Goal: Task Accomplishment & Management: Use online tool/utility

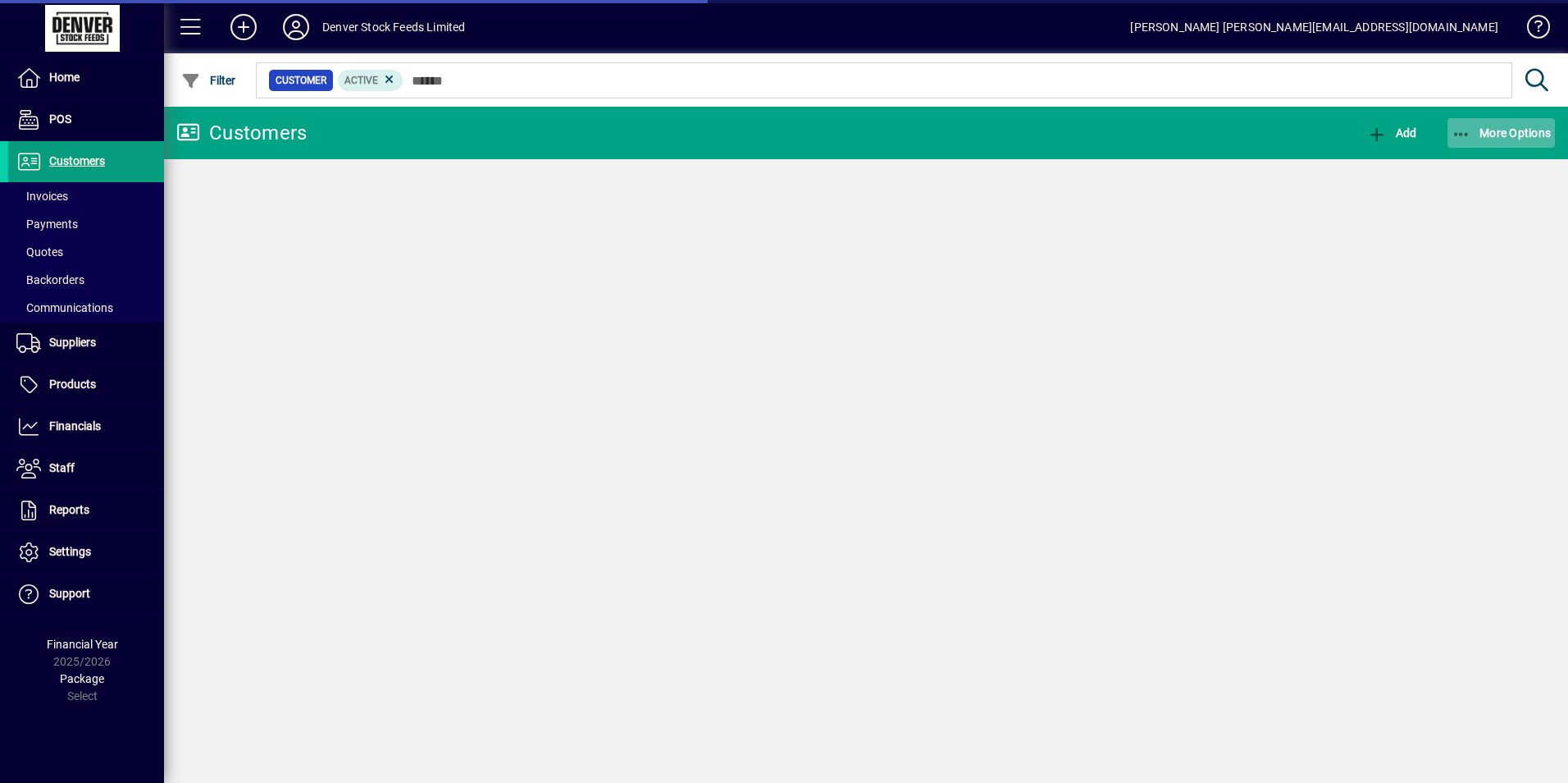
click at [1479, 128] on span "More Options" at bounding box center [1502, 132] width 100 height 13
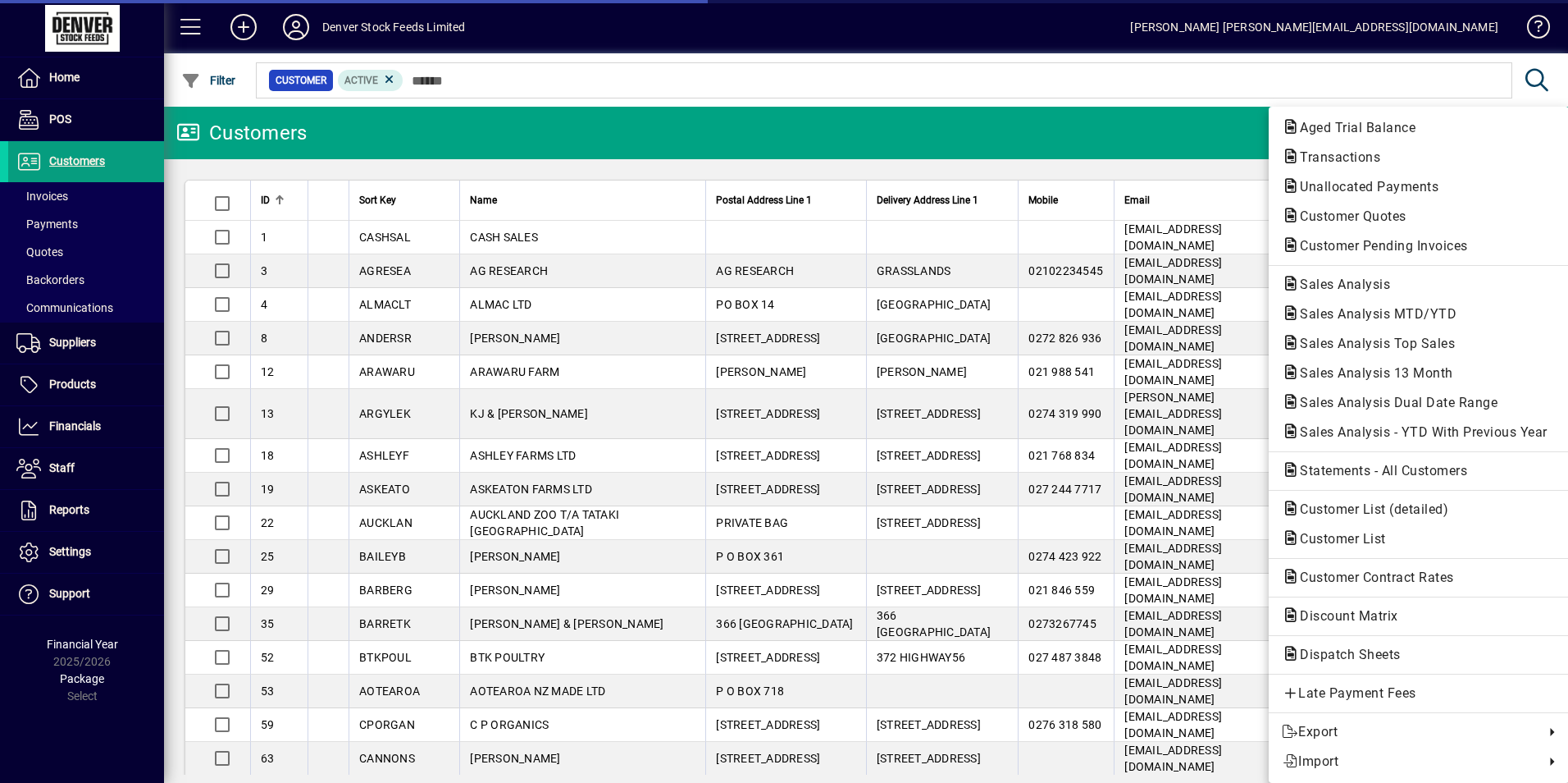
click at [1510, 129] on div "Aged Trial Balance Transactions Unallocated Payments Customer Quotes Customer P…" at bounding box center [1419, 445] width 301 height 676
click at [1408, 275] on span "Sales Analysis" at bounding box center [1419, 285] width 274 height 19
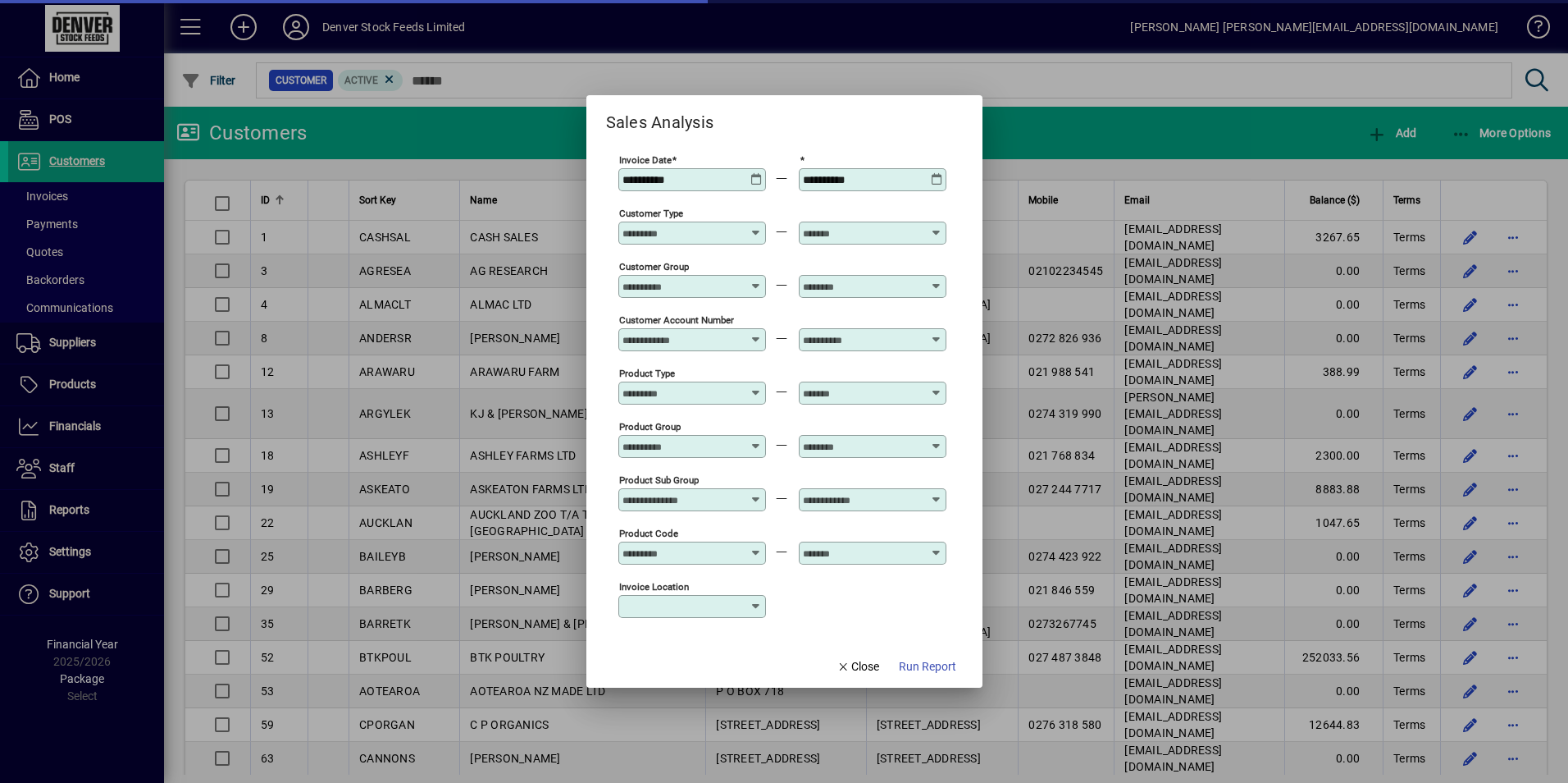
type input "**********"
click at [751, 173] on icon at bounding box center [756, 173] width 12 height 0
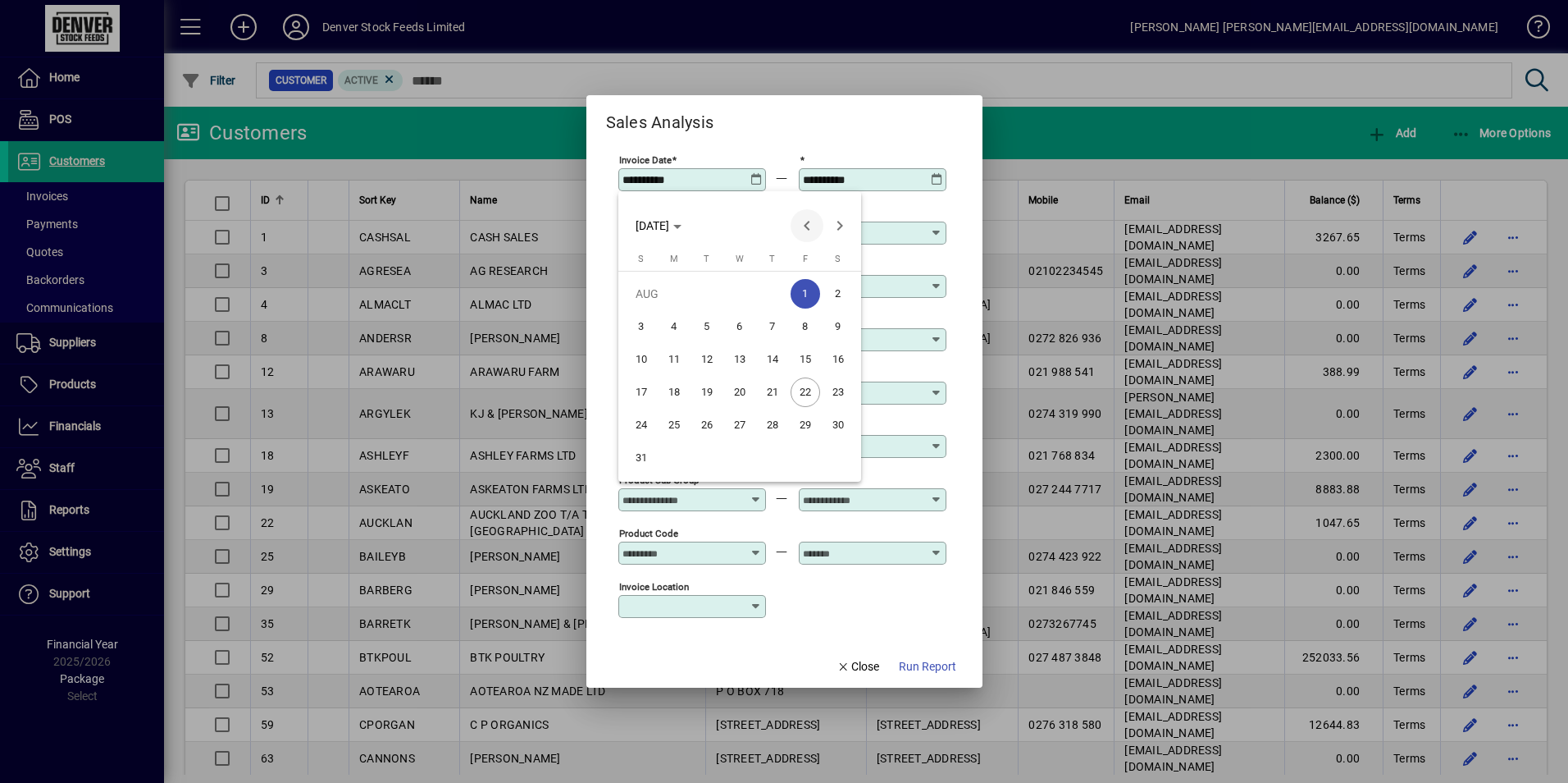
click at [808, 231] on span "Previous month" at bounding box center [806, 225] width 32 height 32
click at [772, 455] on span "31" at bounding box center [773, 458] width 30 height 30
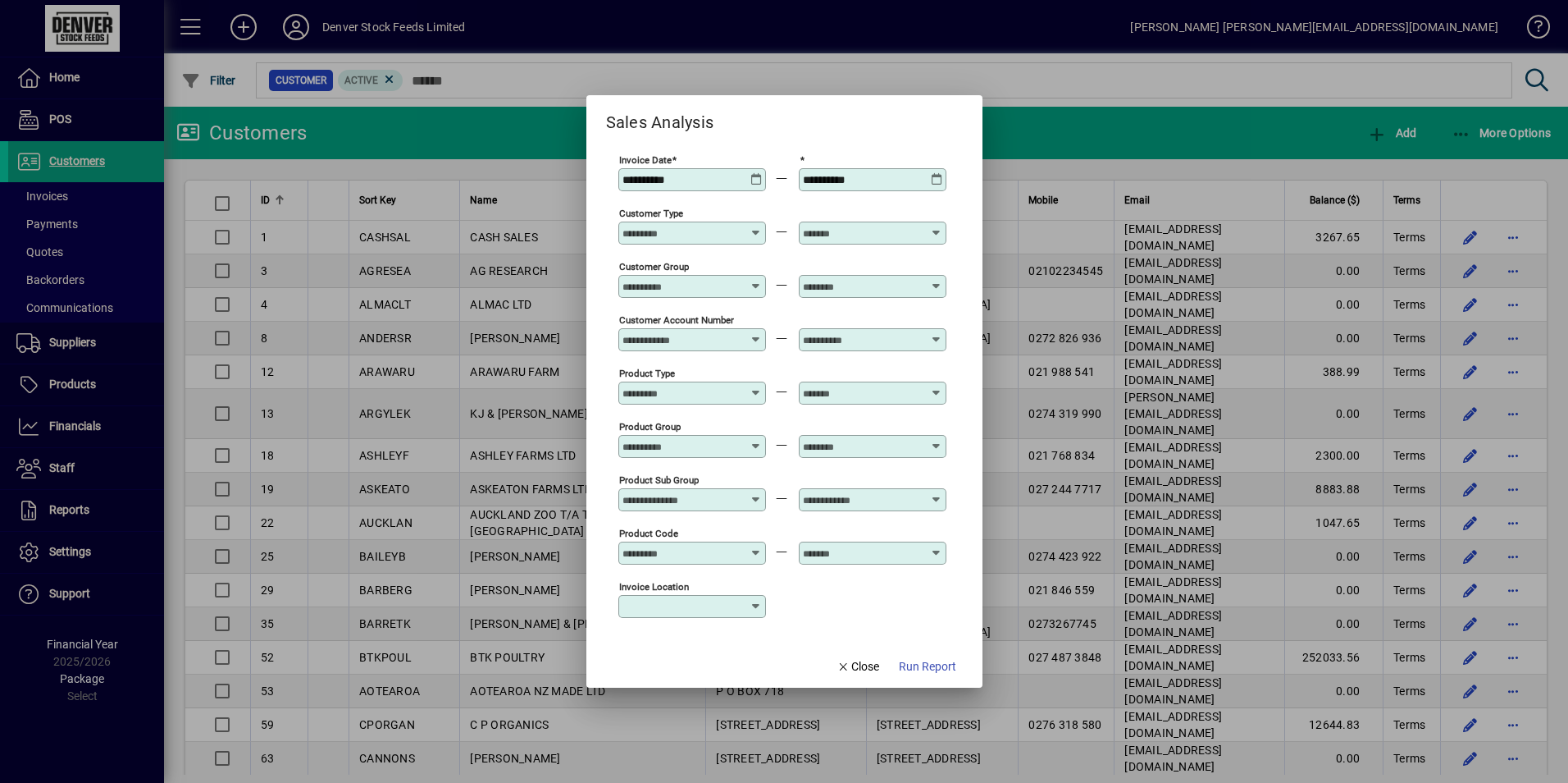
click at [761, 173] on icon at bounding box center [756, 173] width 12 height 0
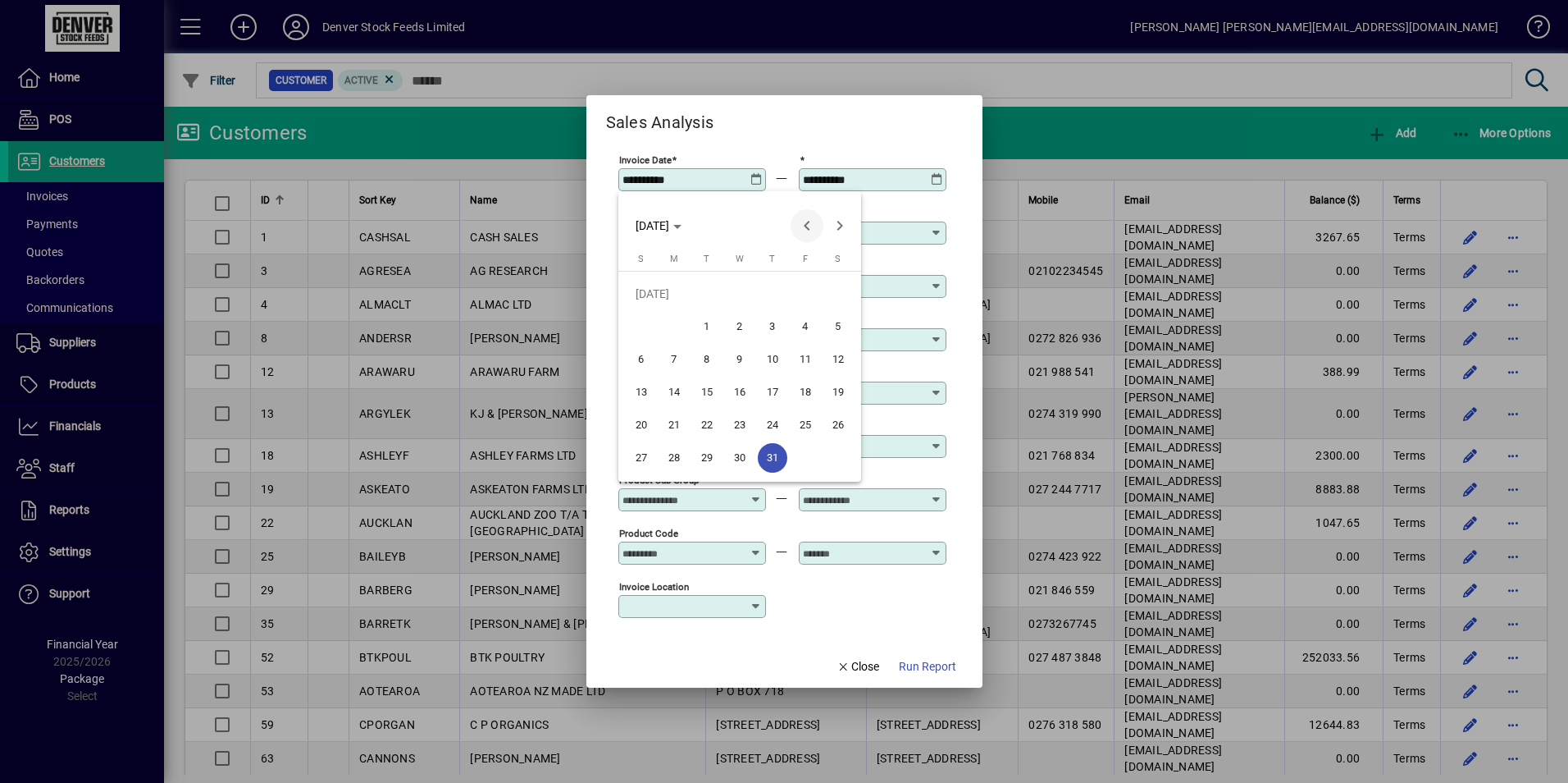
click at [803, 221] on span "Previous month" at bounding box center [806, 225] width 32 height 32
click at [706, 321] on span "1" at bounding box center [707, 327] width 30 height 30
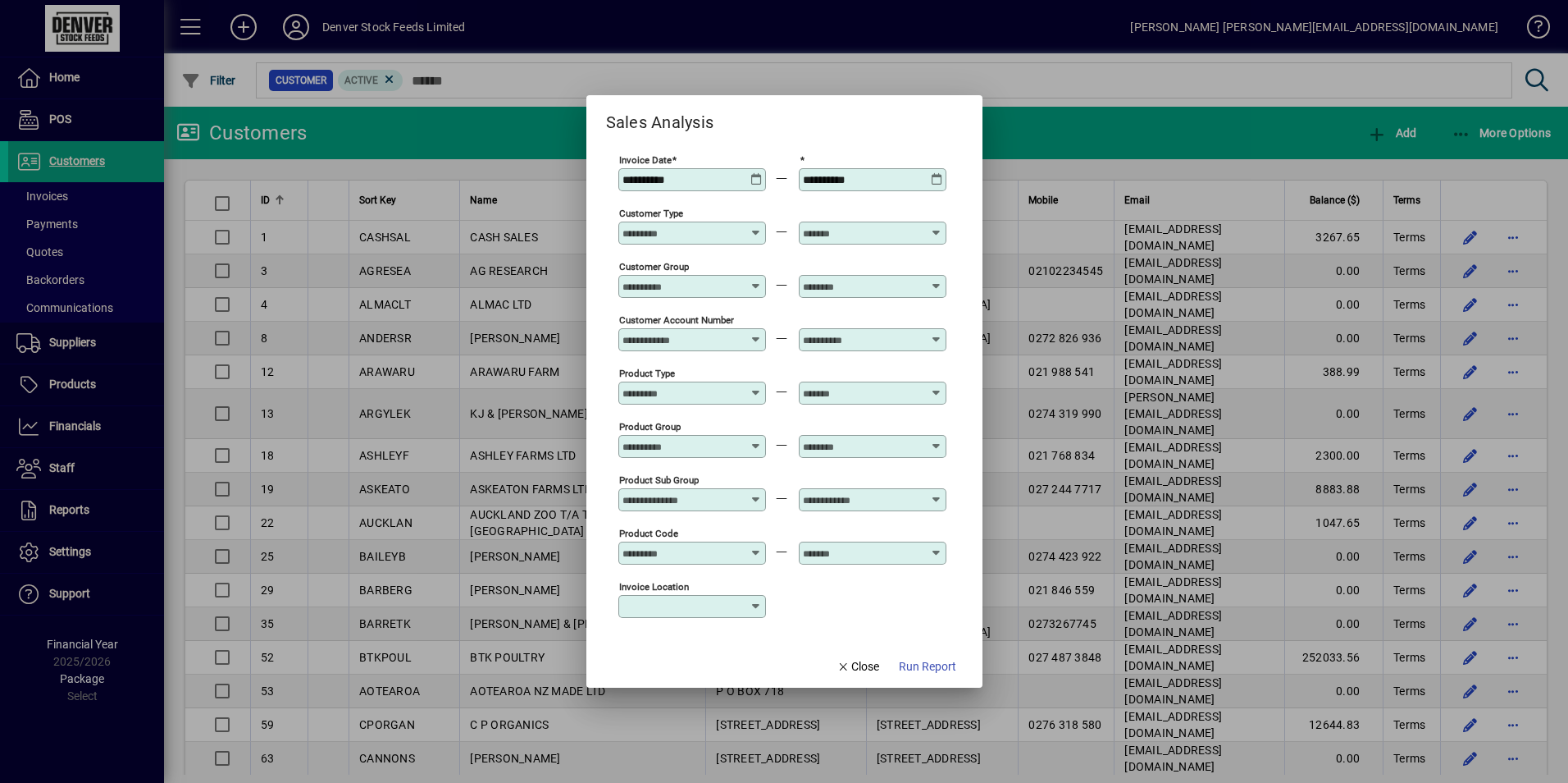
type input "**********"
click at [940, 173] on icon at bounding box center [937, 173] width 12 height 0
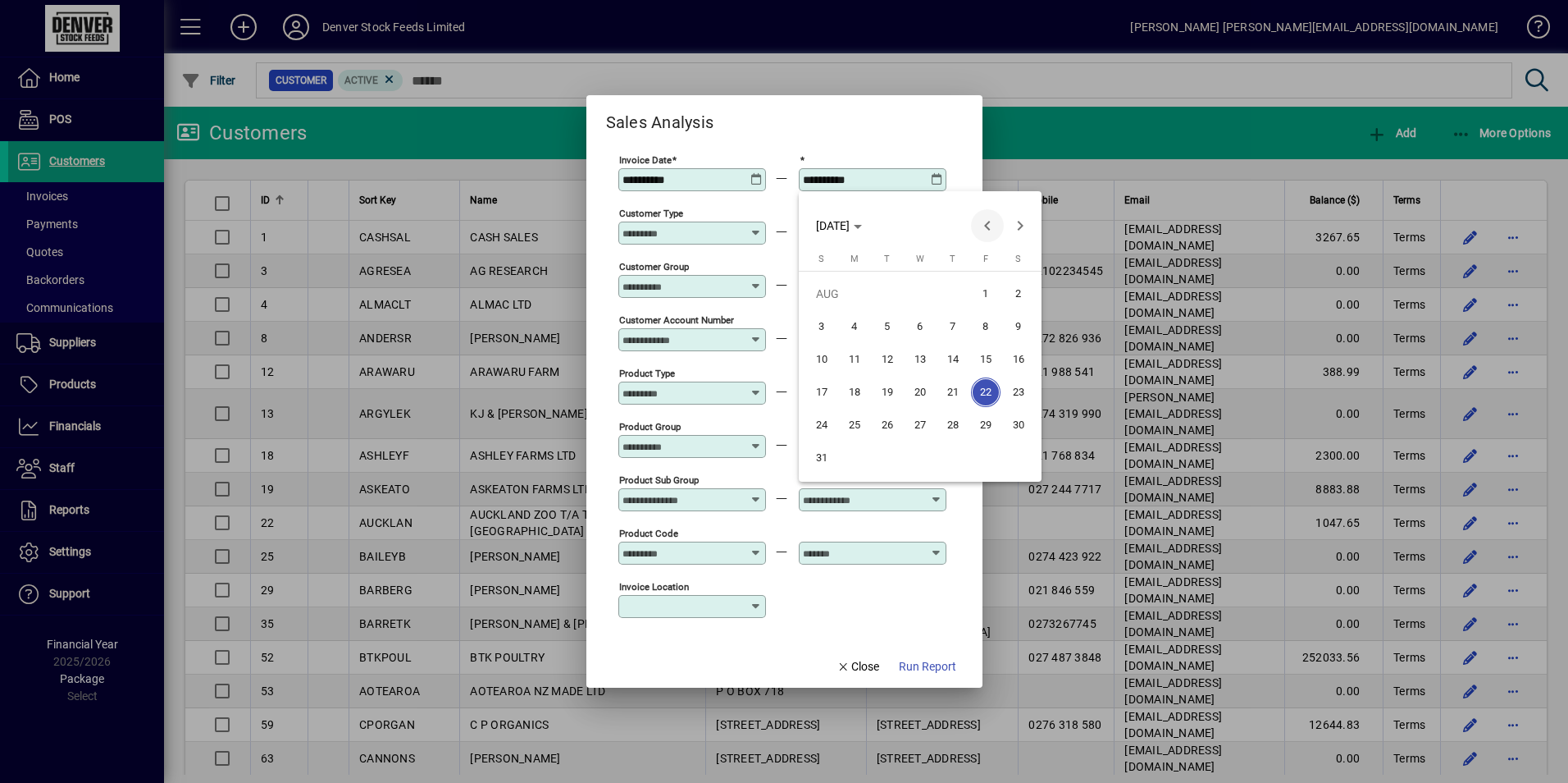
click at [989, 222] on span "Previous month" at bounding box center [987, 225] width 32 height 32
click at [964, 452] on span "31" at bounding box center [954, 458] width 30 height 30
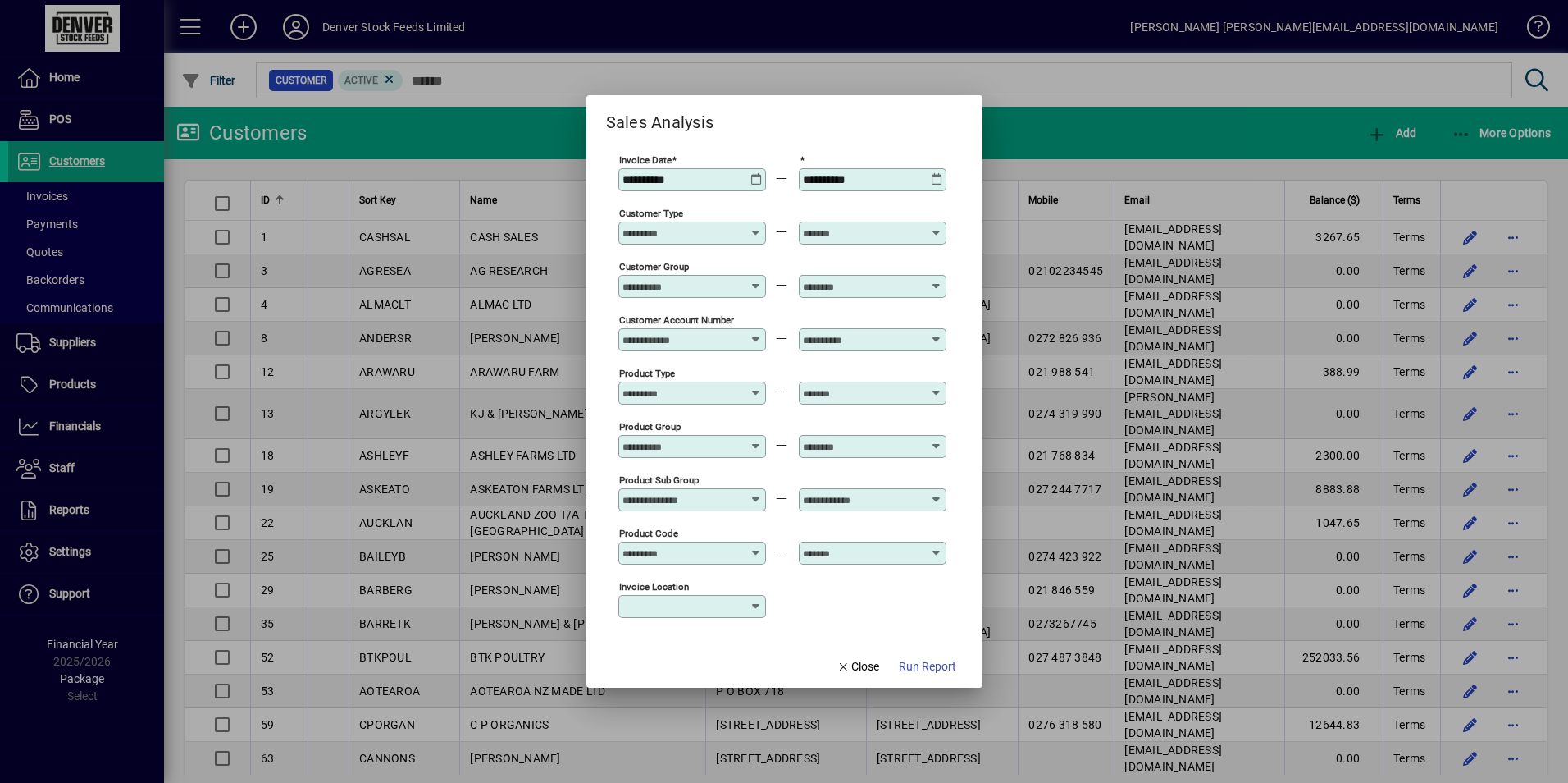
type input "**********"
click at [768, 388] on div "Product Type" at bounding box center [783, 391] width 328 height 53
click at [763, 394] on div at bounding box center [693, 393] width 143 height 13
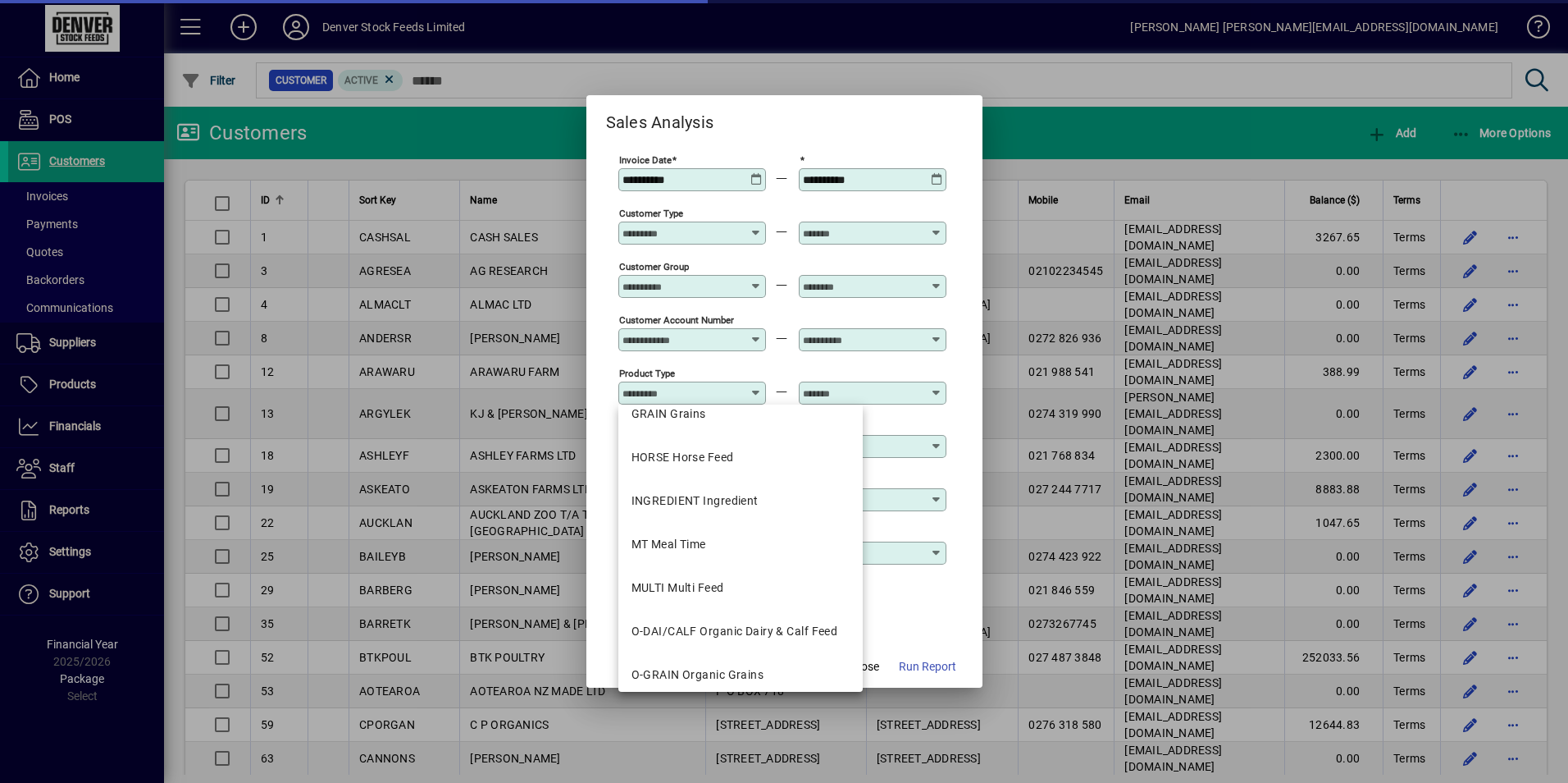
scroll to position [410, 0]
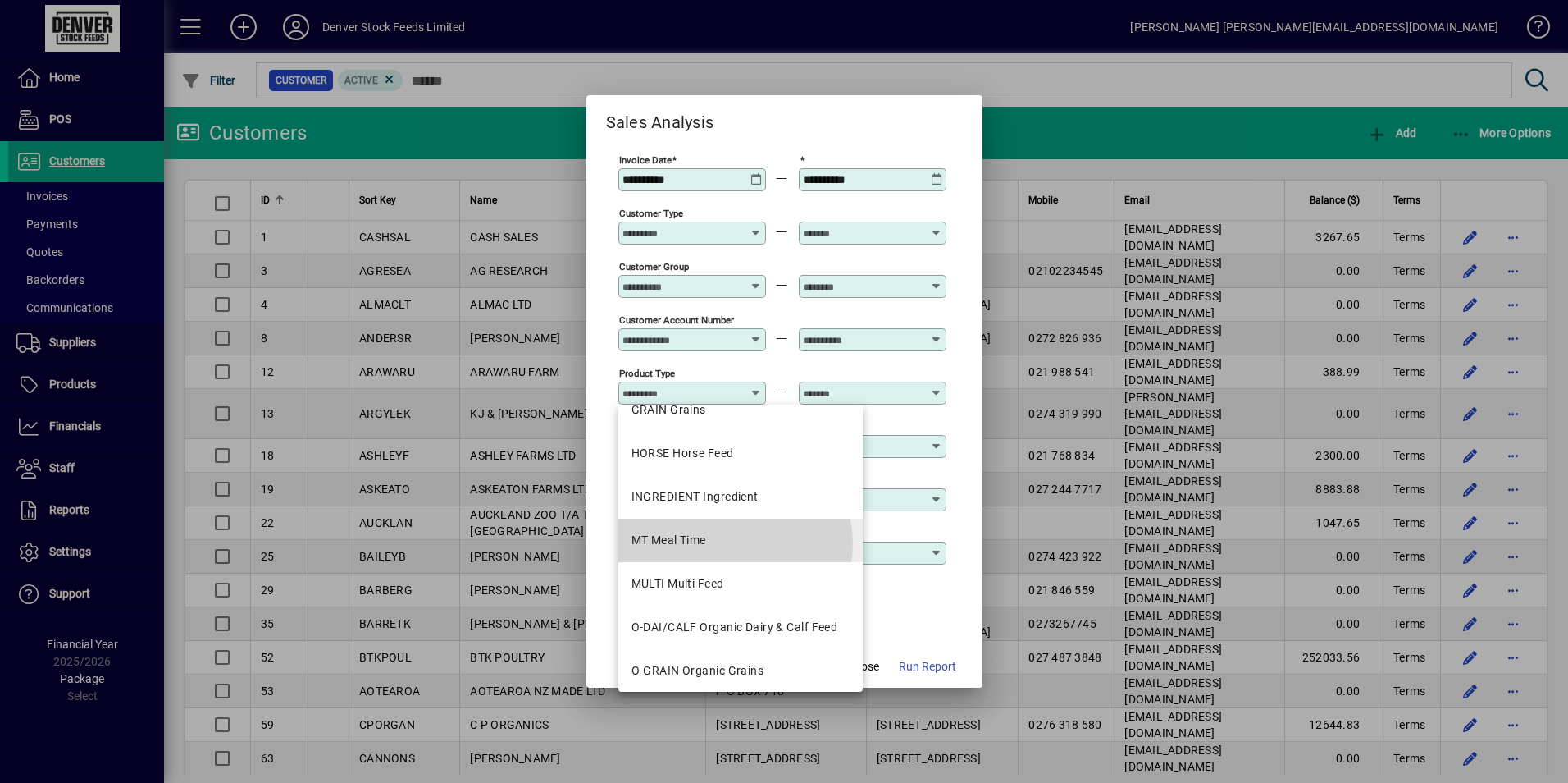
click at [728, 544] on mat-option "MT Meal Time" at bounding box center [741, 540] width 245 height 44
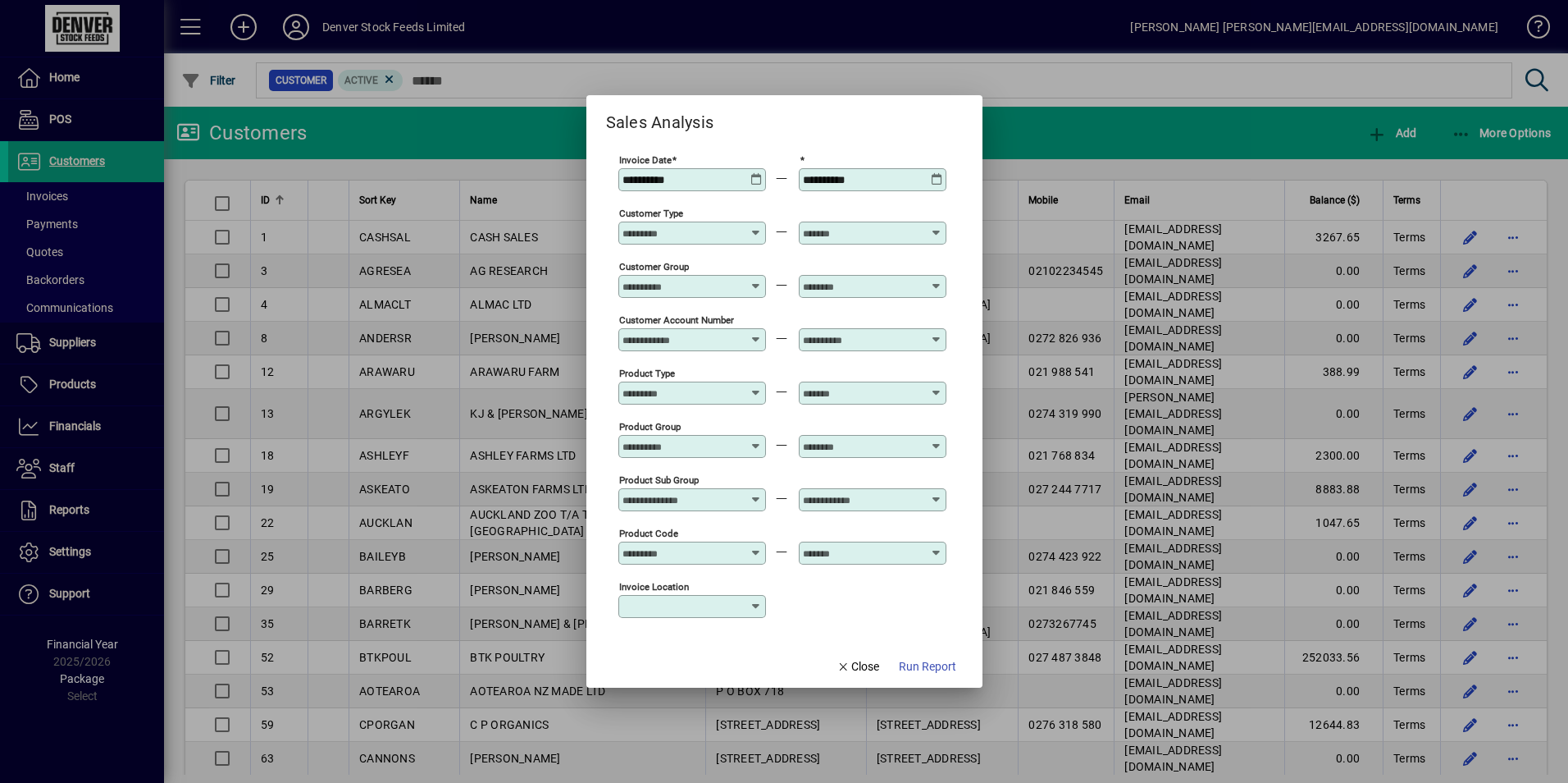
type input "**********"
click at [939, 387] on icon at bounding box center [937, 387] width 12 height 0
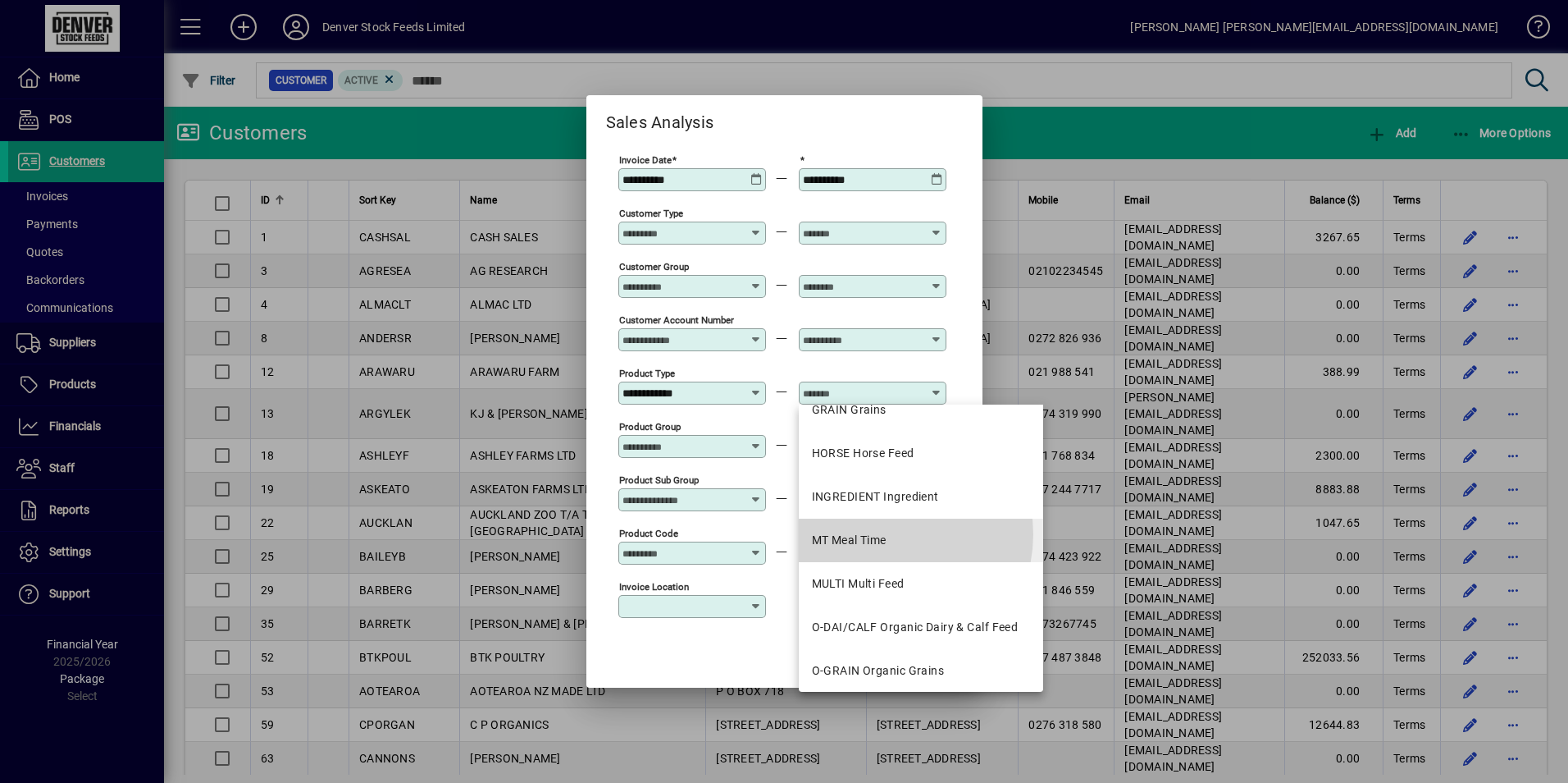
click at [884, 534] on div "MT Meal Time" at bounding box center [849, 540] width 74 height 18
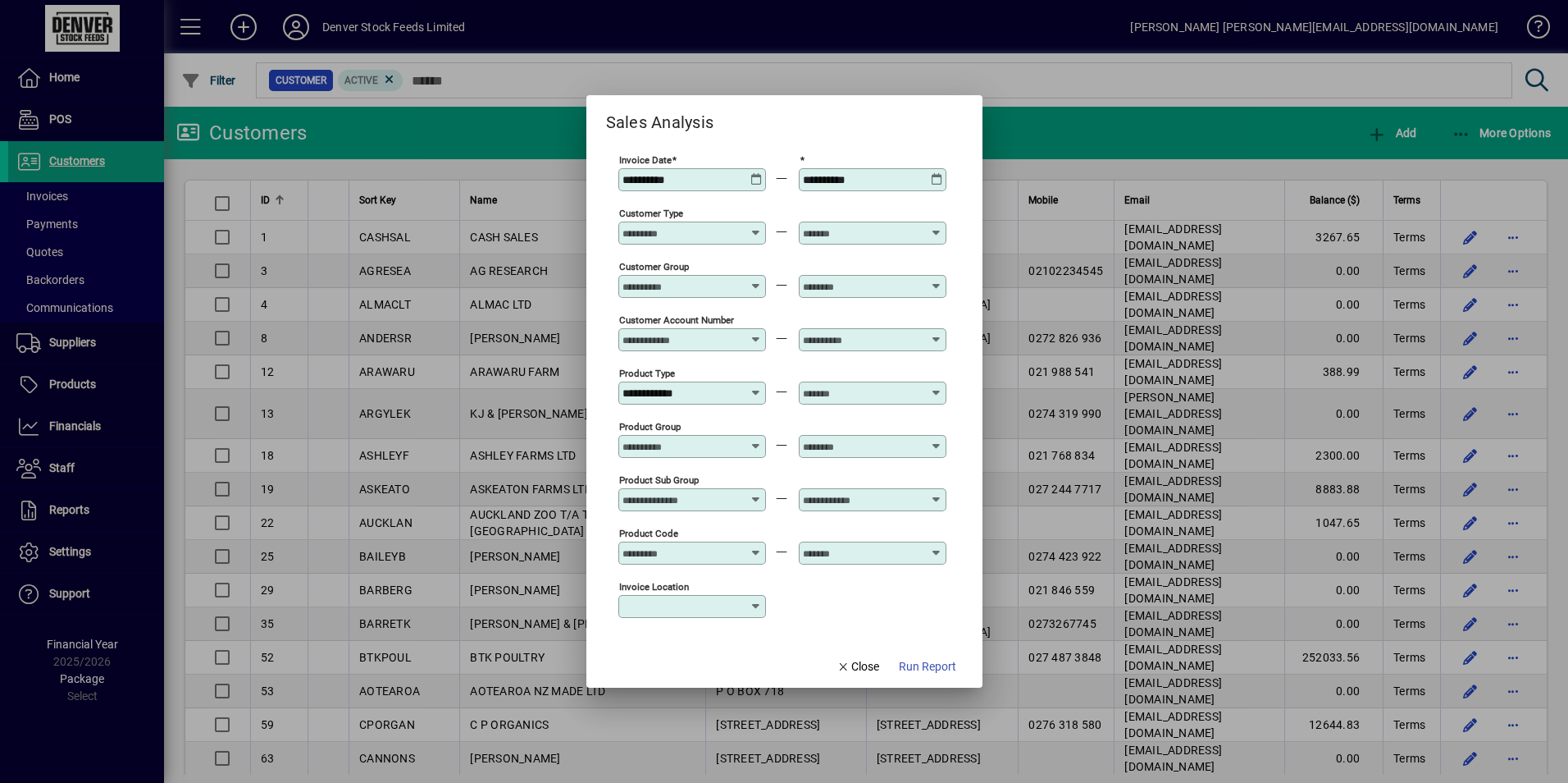
type input "**********"
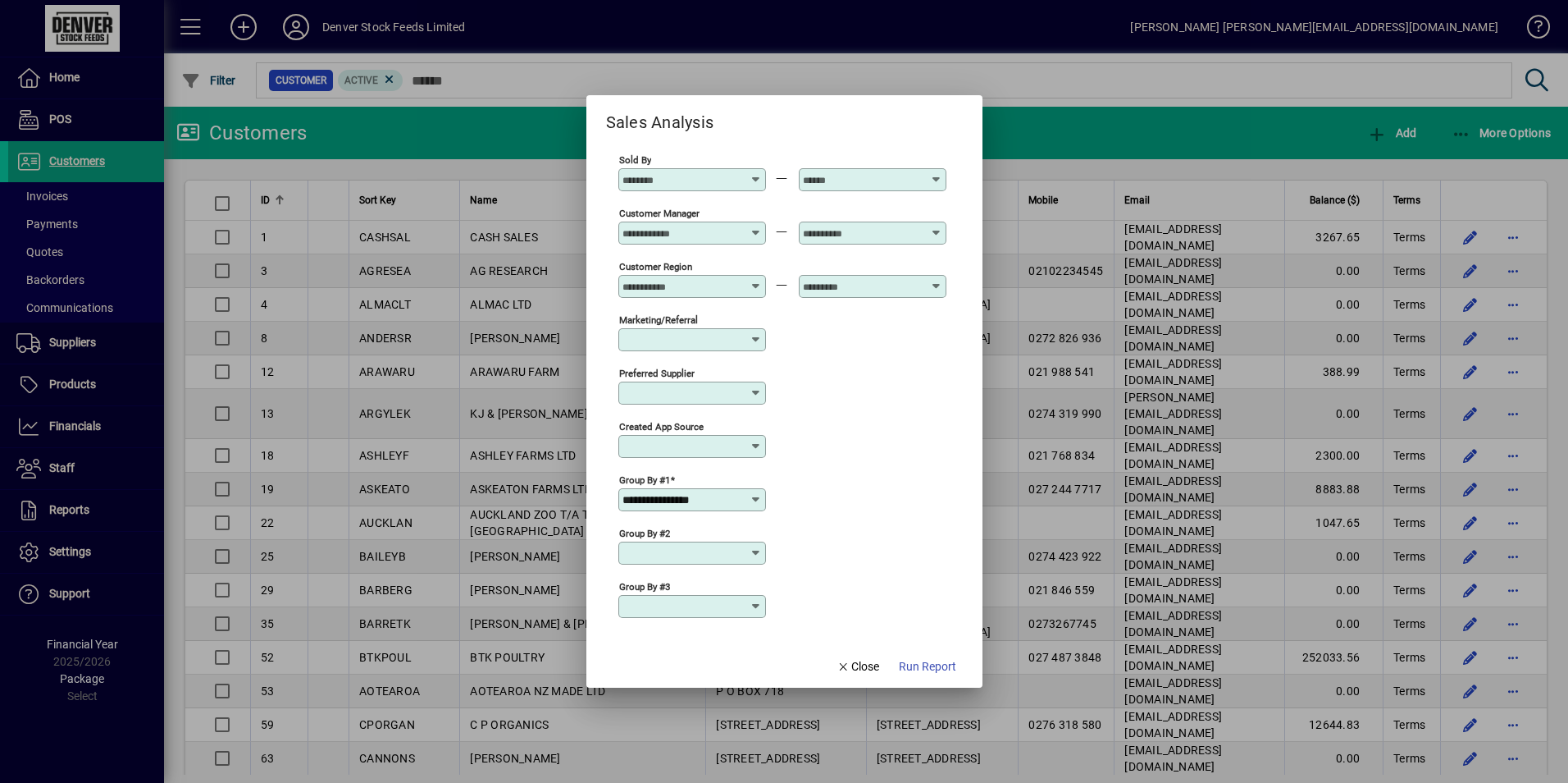
scroll to position [521, 0]
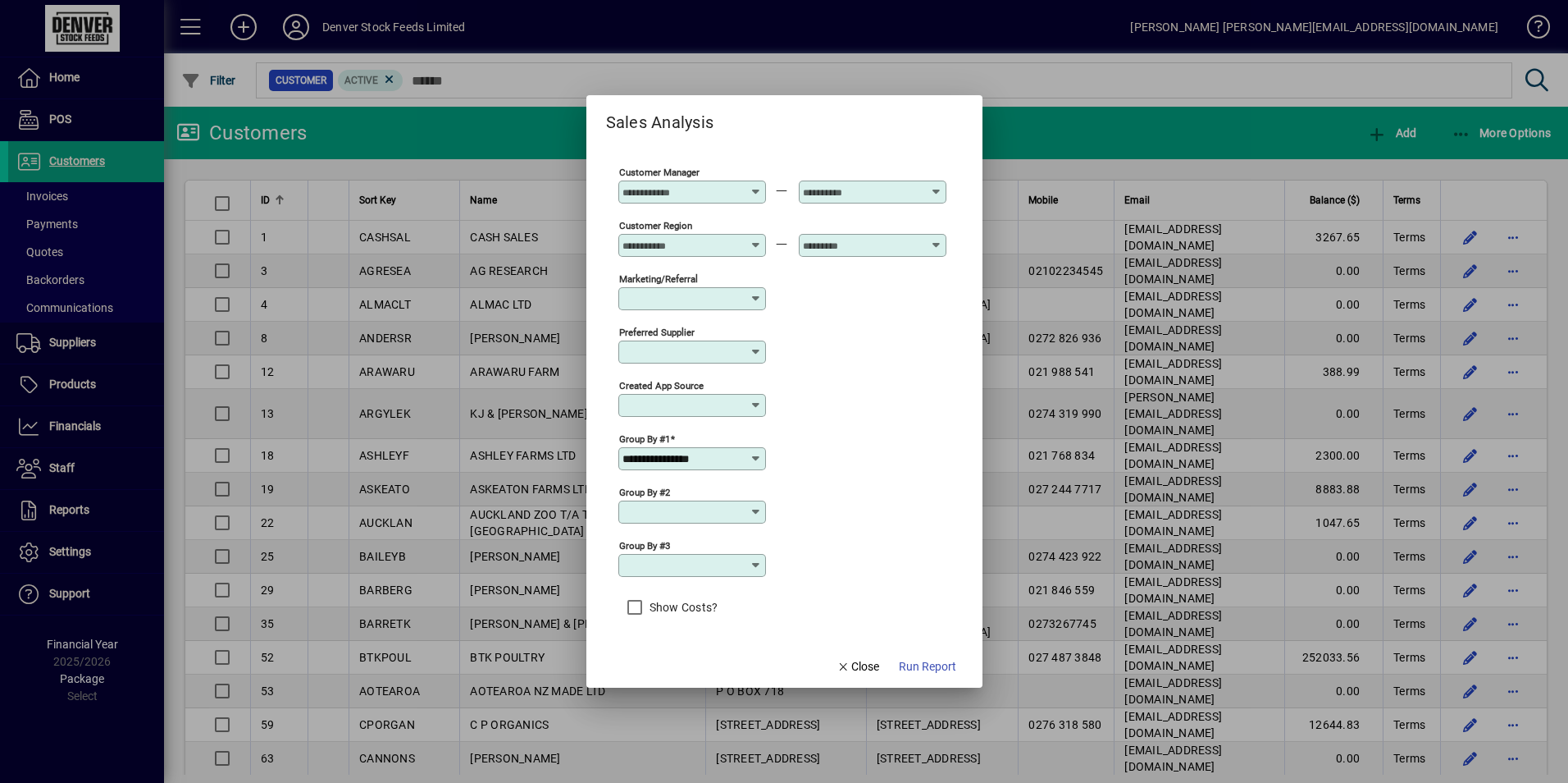
click at [755, 453] on icon at bounding box center [756, 459] width 13 height 13
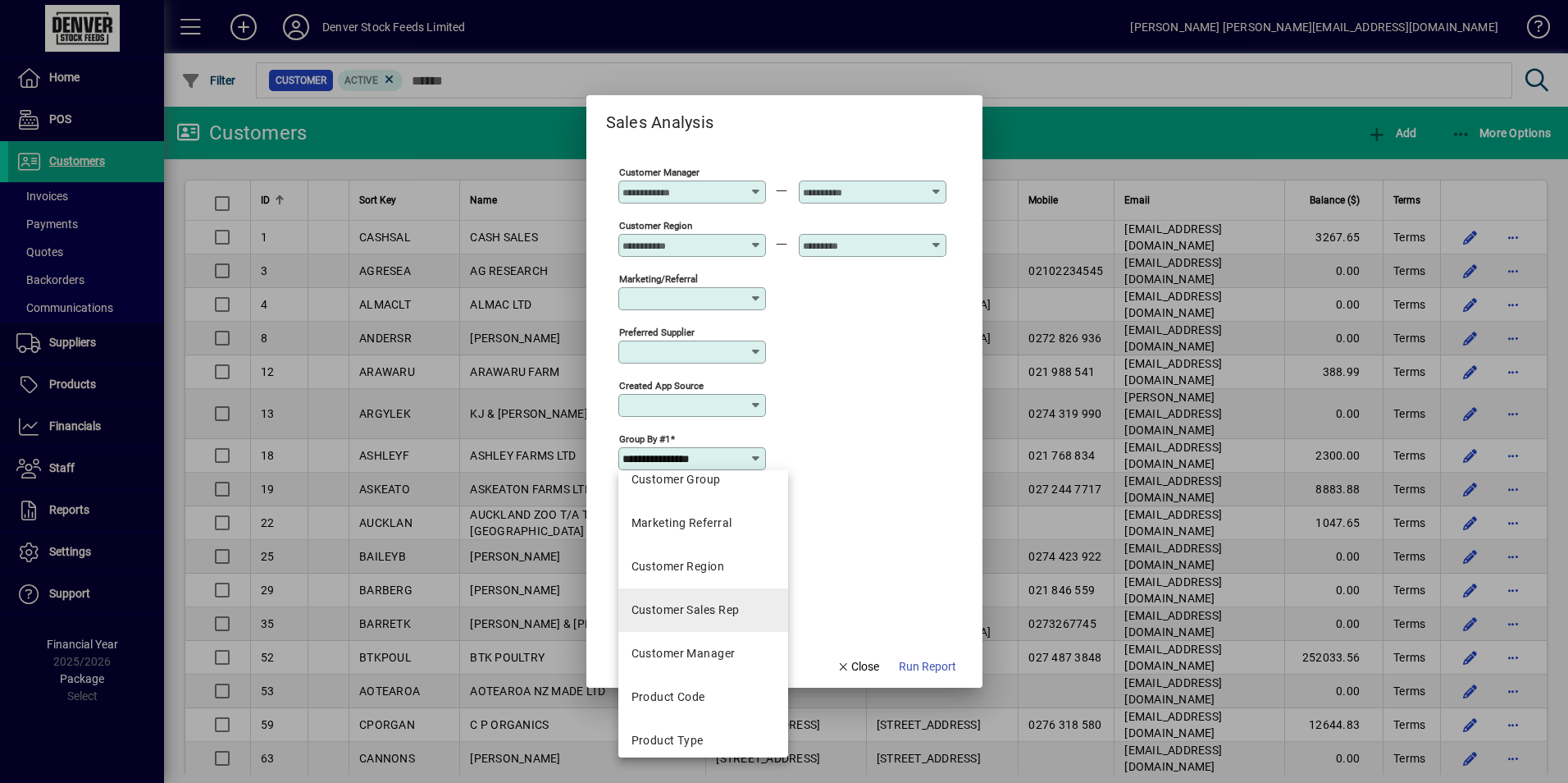
scroll to position [410, 0]
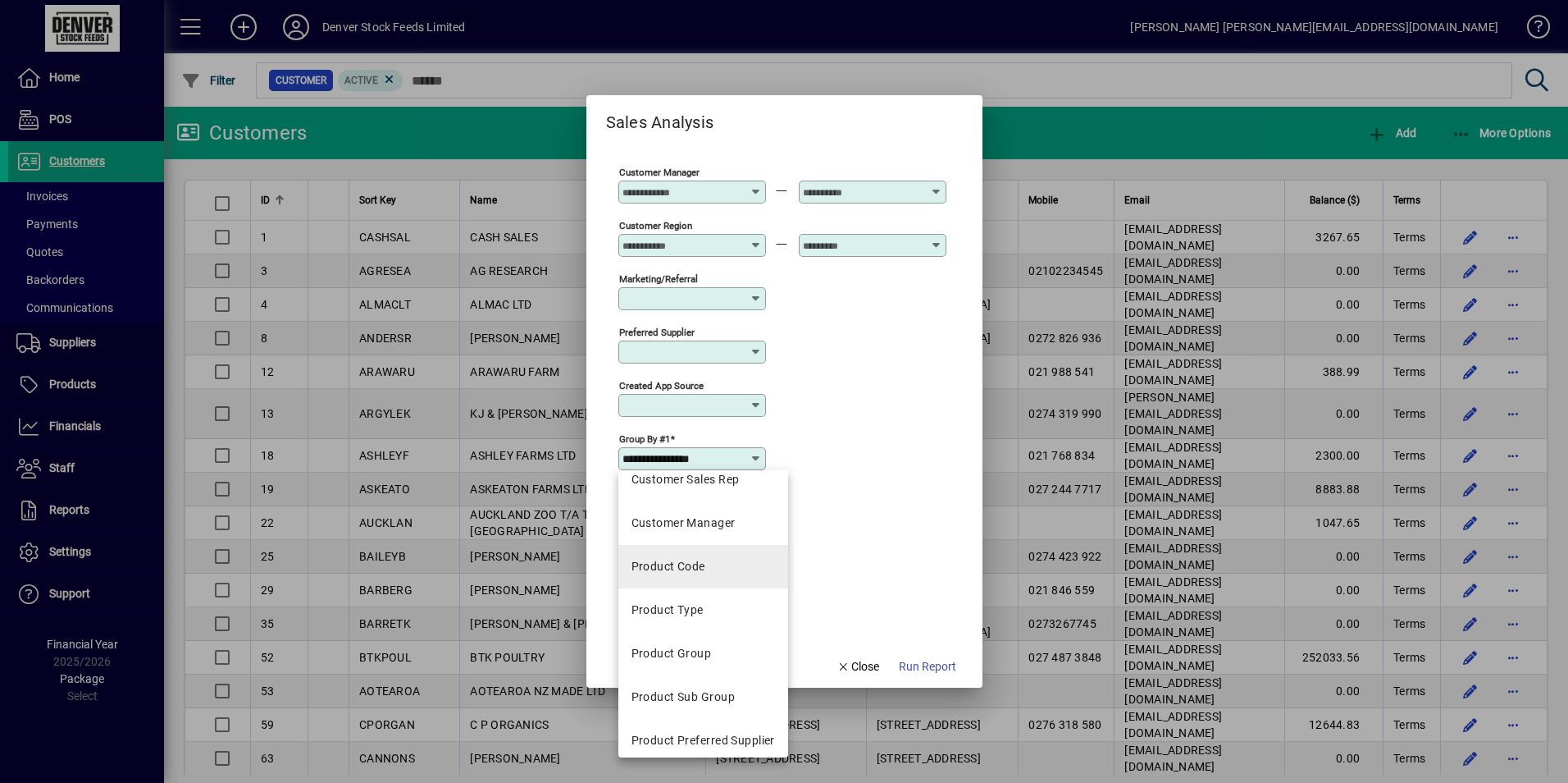
click at [717, 575] on mat-option "Product Code" at bounding box center [704, 566] width 170 height 44
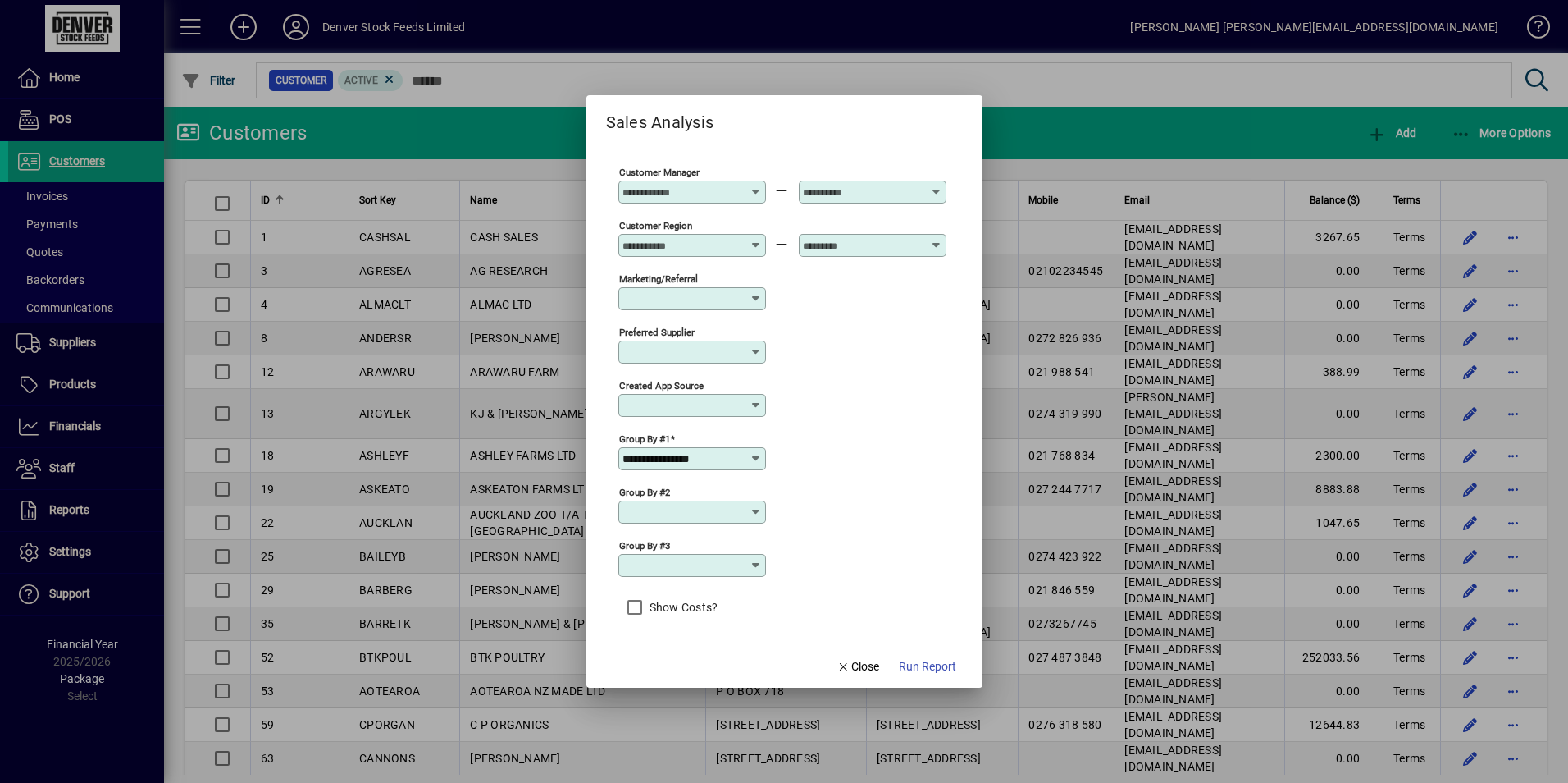
type input "**********"
click at [925, 673] on span "Run Report" at bounding box center [928, 667] width 58 height 18
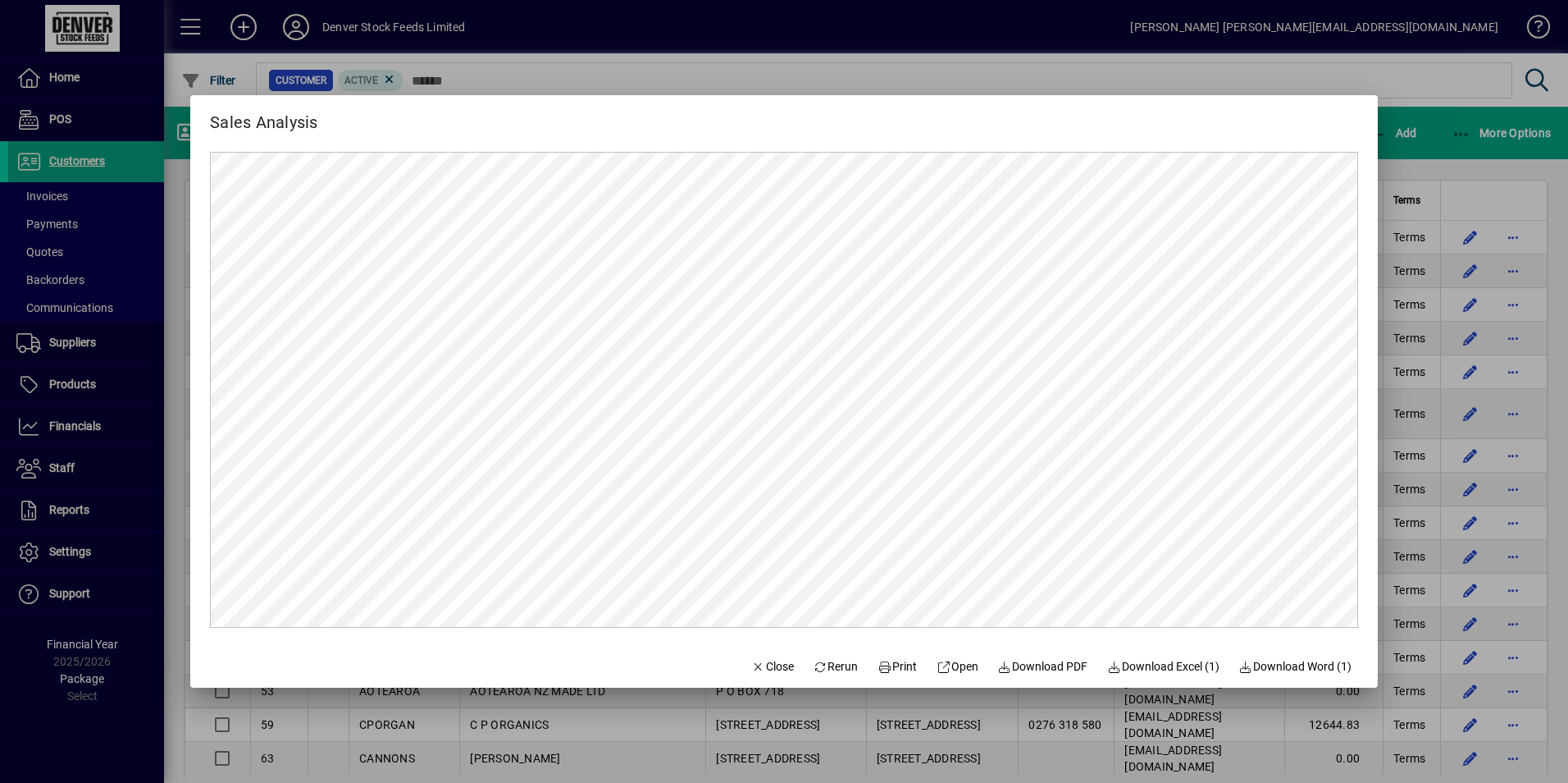
scroll to position [0, 0]
click at [776, 664] on span "Close" at bounding box center [772, 667] width 43 height 18
